Goal: Communication & Community: Answer question/provide support

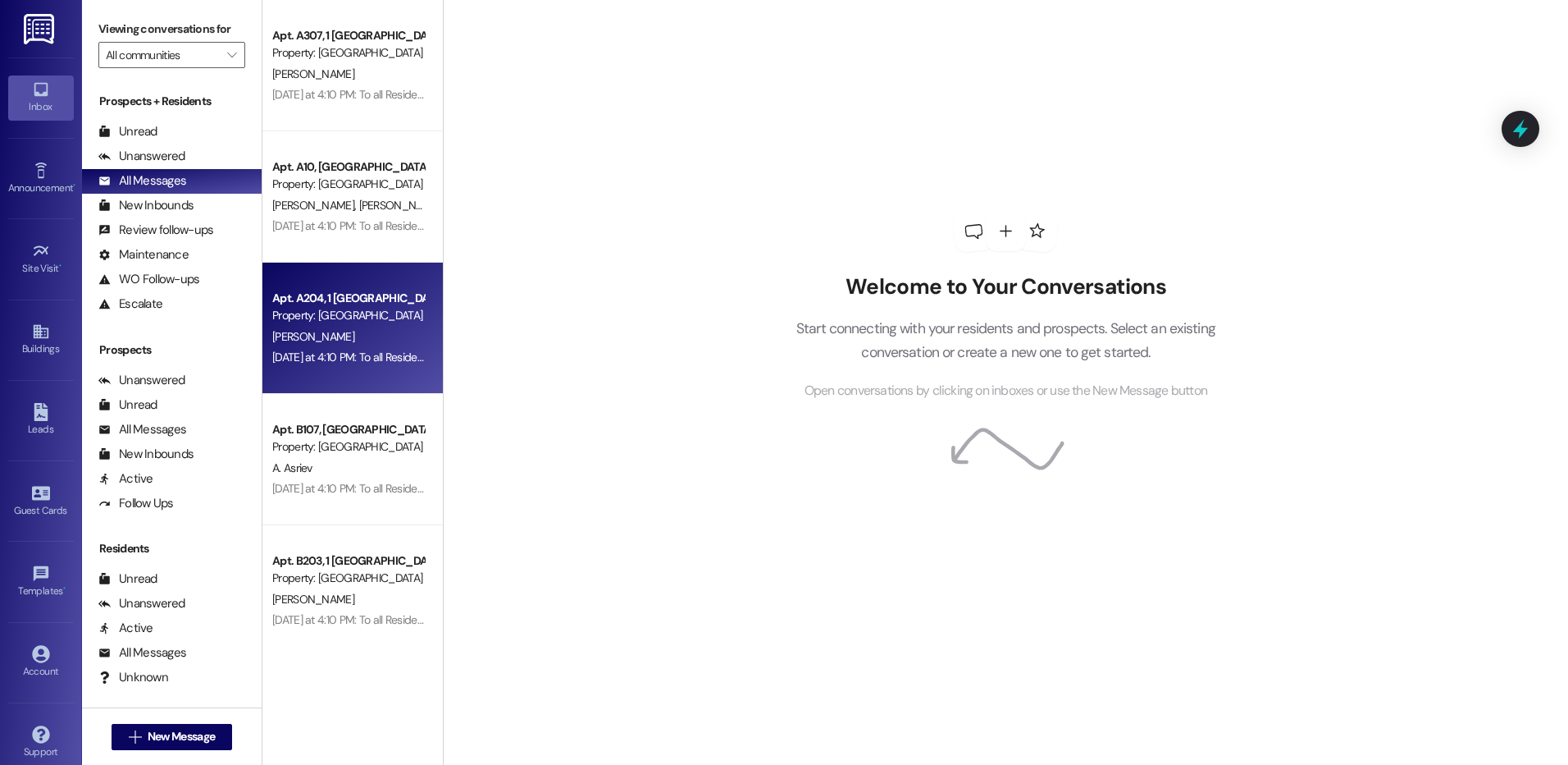
scroll to position [164, 0]
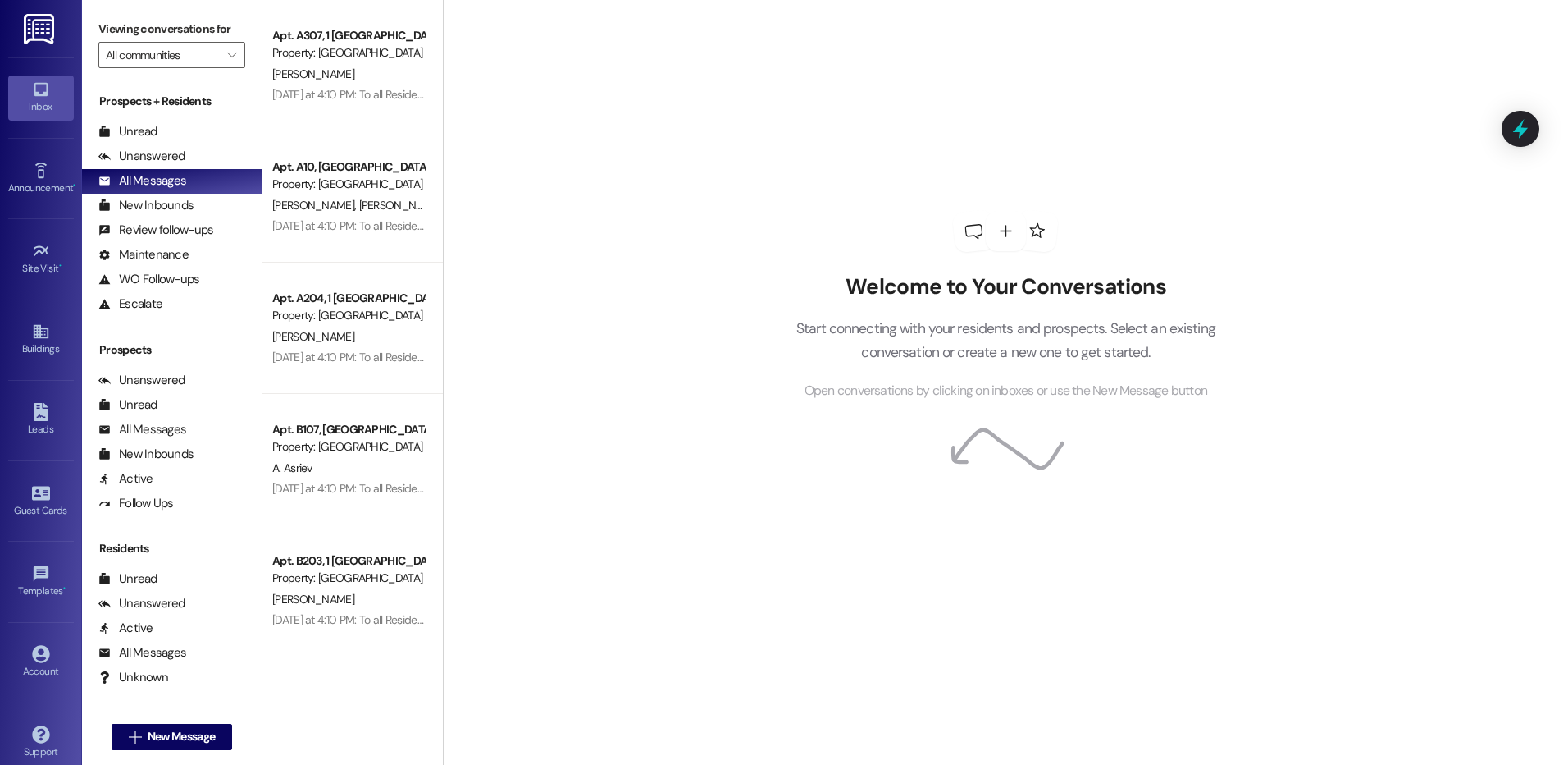
scroll to position [164, 0]
